Goal: Task Accomplishment & Management: Manage account settings

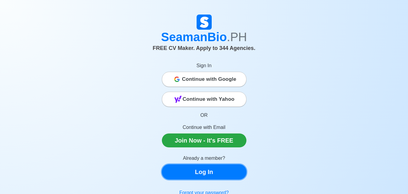
click at [216, 173] on link "Log In" at bounding box center [204, 171] width 85 height 15
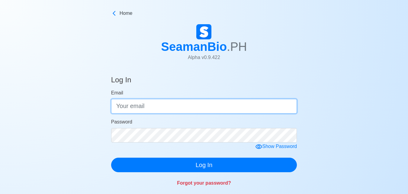
click at [139, 110] on input "Email" at bounding box center [204, 106] width 186 height 15
type input "MARCHAN2K4@GMAIL.COM"
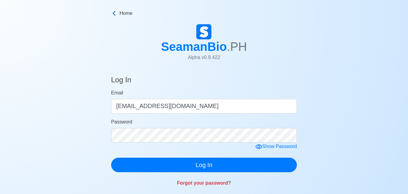
click at [113, 15] on icon at bounding box center [114, 13] width 6 height 6
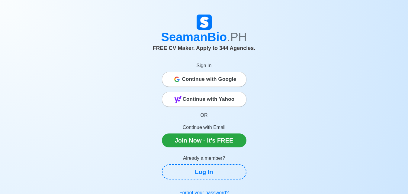
click at [210, 84] on span "Continue with Google" at bounding box center [209, 79] width 54 height 12
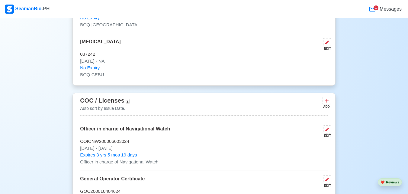
scroll to position [937, 0]
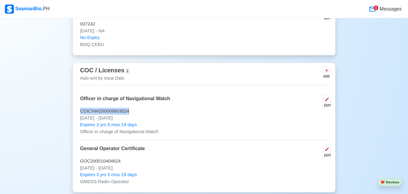
drag, startPoint x: 79, startPoint y: 111, endPoint x: 128, endPoint y: 112, distance: 48.7
click at [128, 112] on div "COC / Licenses 2 Auto sort by Issue Date. ADD Officer in charge of Navigational…" at bounding box center [204, 128] width 263 height 130
copy p "COICNW200006603024"
click at [106, 111] on p "COICNW200006603024" at bounding box center [204, 111] width 248 height 7
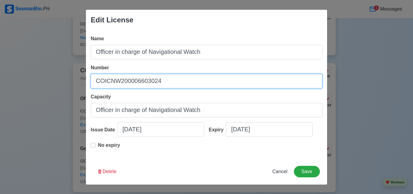
drag, startPoint x: 162, startPoint y: 82, endPoint x: 96, endPoint y: 84, distance: 65.6
click at [95, 84] on input "COICNW200006603024" at bounding box center [207, 81] width 232 height 15
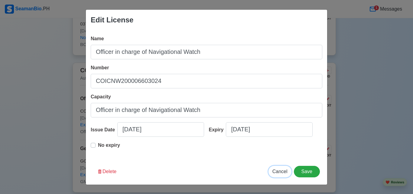
click at [279, 170] on span "Cancel" at bounding box center [279, 171] width 15 height 5
type input "[DATE]"
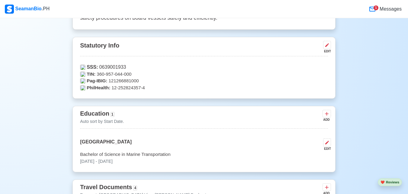
scroll to position [242, 0]
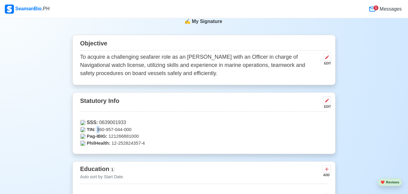
click at [99, 130] on p "TIN: 360-957-044-000" at bounding box center [204, 129] width 248 height 7
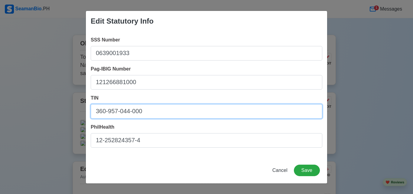
drag, startPoint x: 144, startPoint y: 112, endPoint x: 95, endPoint y: 113, distance: 49.9
click at [95, 113] on input "360-957-044-000" at bounding box center [207, 111] width 232 height 15
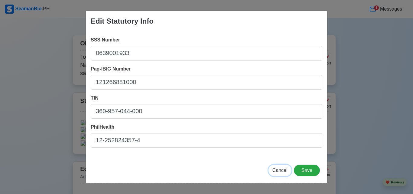
click at [280, 170] on span "Cancel" at bounding box center [279, 169] width 15 height 5
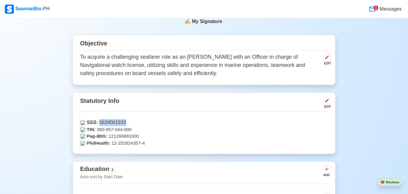
drag, startPoint x: 125, startPoint y: 121, endPoint x: 99, endPoint y: 122, distance: 26.6
click at [99, 122] on p "SSS: 0639001933" at bounding box center [204, 122] width 248 height 7
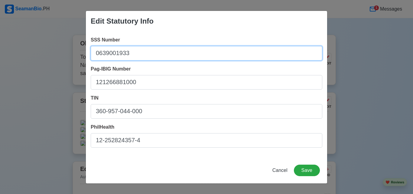
drag, startPoint x: 128, startPoint y: 52, endPoint x: 94, endPoint y: 53, distance: 33.6
click at [94, 53] on input "0639001933" at bounding box center [207, 53] width 232 height 15
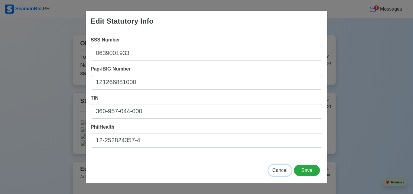
click at [284, 172] on span "Cancel" at bounding box center [279, 169] width 15 height 5
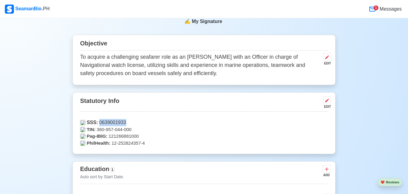
drag, startPoint x: 99, startPoint y: 122, endPoint x: 124, endPoint y: 124, distance: 25.2
click at [124, 124] on p "SSS: 0639001933" at bounding box center [204, 122] width 248 height 7
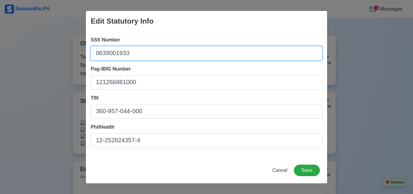
drag, startPoint x: 123, startPoint y: 54, endPoint x: 96, endPoint y: 55, distance: 27.8
click at [96, 55] on input "0639001933" at bounding box center [207, 53] width 232 height 15
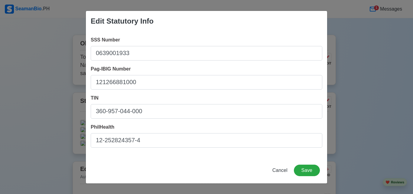
drag, startPoint x: 98, startPoint y: 55, endPoint x: 90, endPoint y: 67, distance: 15.0
click at [90, 67] on div "SSS Number 0639001933 Pag-IBIG Number 121266881000 TIN 360-957-044-000 PhilHeal…" at bounding box center [206, 94] width 241 height 126
click at [280, 170] on span "Cancel" at bounding box center [279, 169] width 15 height 5
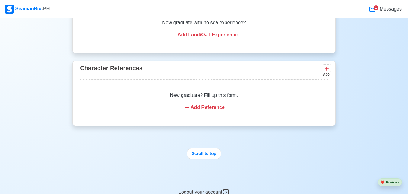
scroll to position [2337, 0]
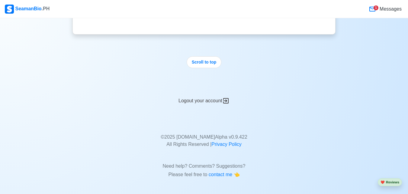
click at [204, 100] on div "Logout your account" at bounding box center [204, 97] width 263 height 15
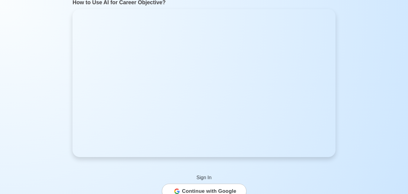
scroll to position [0, 0]
